Goal: Task Accomplishment & Management: Use online tool/utility

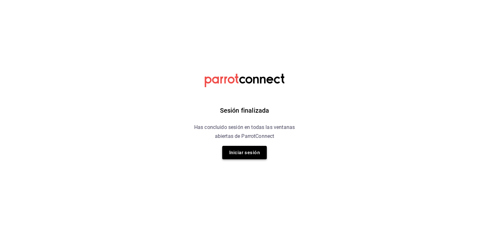
click at [247, 156] on button "Iniciar sesión" at bounding box center [244, 152] width 45 height 13
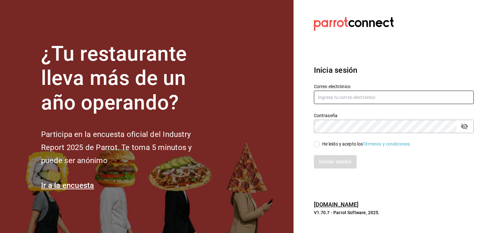
click at [342, 98] on input "text" at bounding box center [394, 96] width 160 height 13
type input "jaceves@burkebrothers.co"
click at [316, 138] on div "He leído y acepto los Términos y condiciones." at bounding box center [391, 140] width 168 height 15
click at [316, 139] on div "He leído y acepto los Términos y condiciones." at bounding box center [391, 140] width 168 height 15
click at [316, 144] on input "He leído y acepto los Términos y condiciones." at bounding box center [317, 144] width 6 height 6
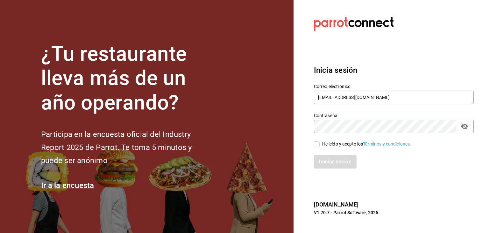
checkbox input "true"
click at [333, 162] on button "Iniciar sesión" at bounding box center [335, 161] width 43 height 13
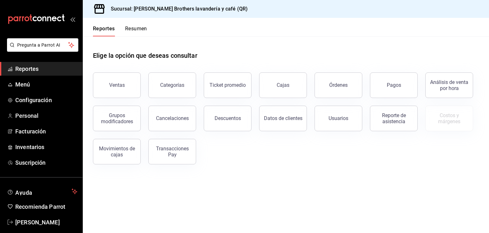
click at [368, 88] on div "Pagos" at bounding box center [390, 81] width 55 height 33
click at [382, 85] on button "Pagos" at bounding box center [394, 84] width 48 height 25
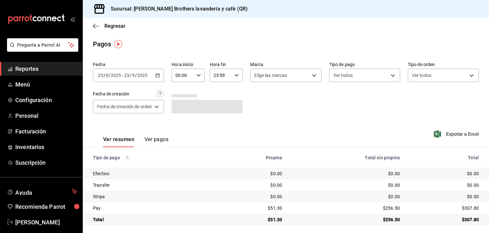
click at [158, 72] on div "[DATE] [DATE] - [DATE] [DATE]" at bounding box center [128, 75] width 71 height 13
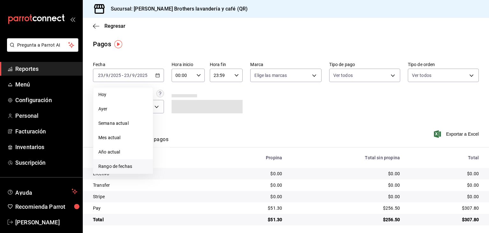
click at [127, 168] on span "Rango de fechas" at bounding box center [122, 166] width 49 height 7
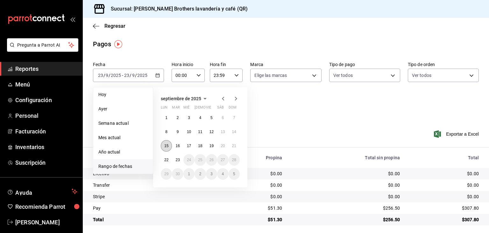
click at [170, 146] on button "15" at bounding box center [166, 145] width 11 height 11
click at [166, 157] on abbr "22" at bounding box center [166, 159] width 4 height 4
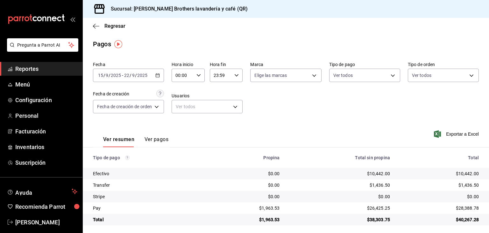
click at [164, 74] on div "[DATE] [DATE] - [DATE] [DATE]" at bounding box center [128, 75] width 71 height 13
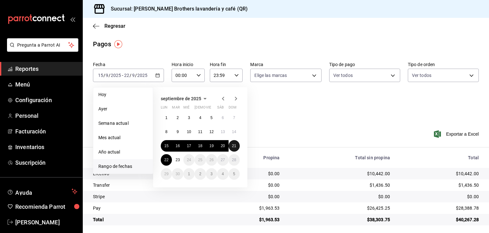
click at [235, 145] on abbr "21" at bounding box center [234, 145] width 4 height 4
click at [170, 145] on button "15" at bounding box center [166, 145] width 11 height 11
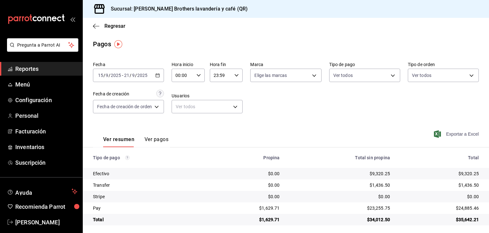
click at [460, 136] on span "Exportar a Excel" at bounding box center [458, 134] width 44 height 8
